Goal: Navigation & Orientation: Find specific page/section

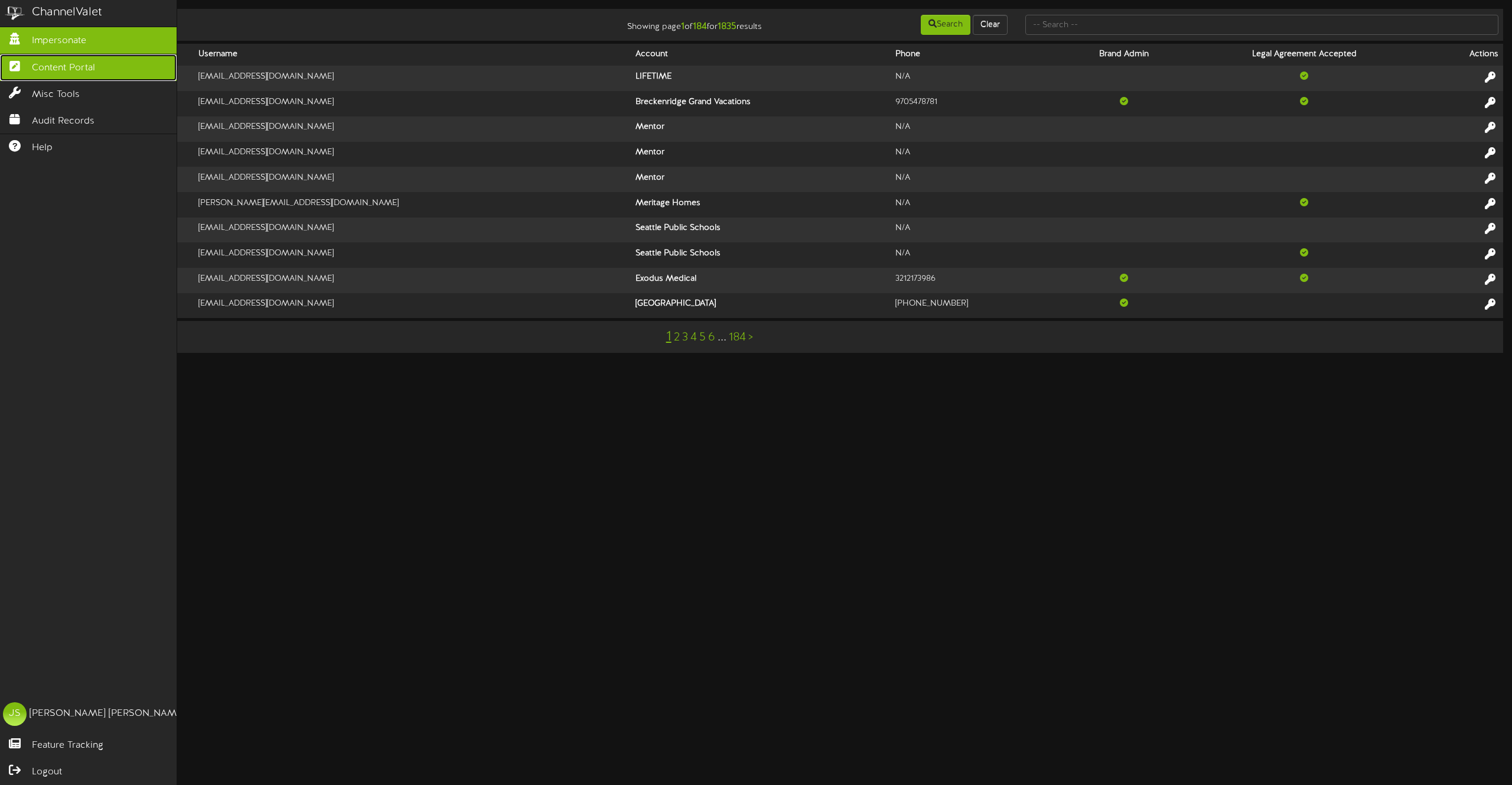
click at [42, 66] on span "Content Portal" at bounding box center [63, 68] width 63 height 13
